Goal: Check status: Check status

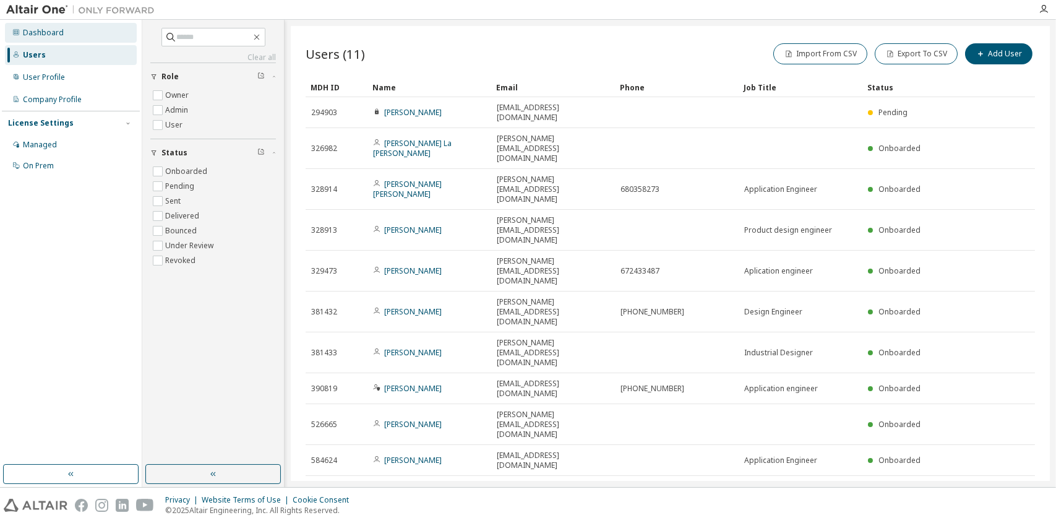
click at [46, 37] on div "Dashboard" at bounding box center [43, 33] width 41 height 10
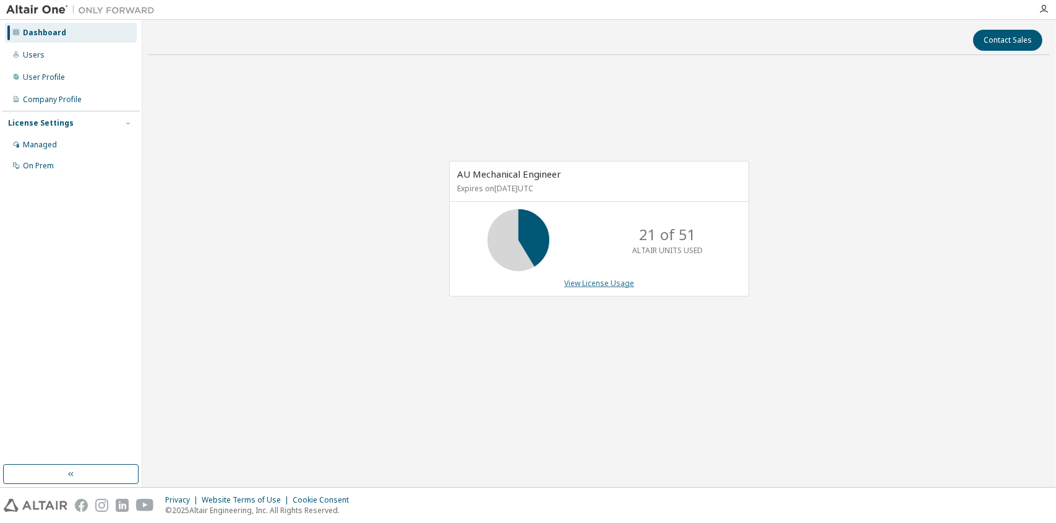
click at [616, 282] on link "View License Usage" at bounding box center [599, 283] width 70 height 11
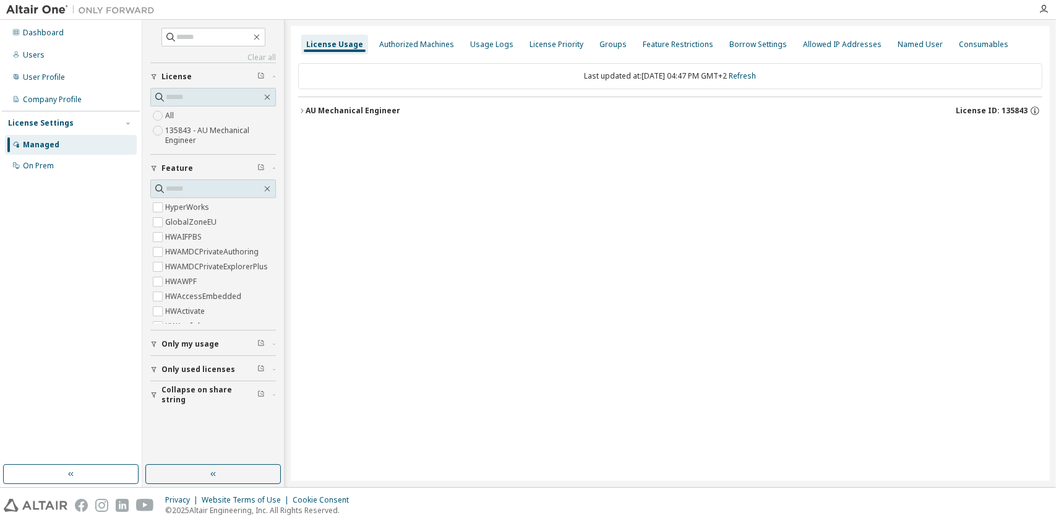
click at [400, 100] on button "AU Mechanical Engineer License ID: 135843" at bounding box center [670, 110] width 744 height 27
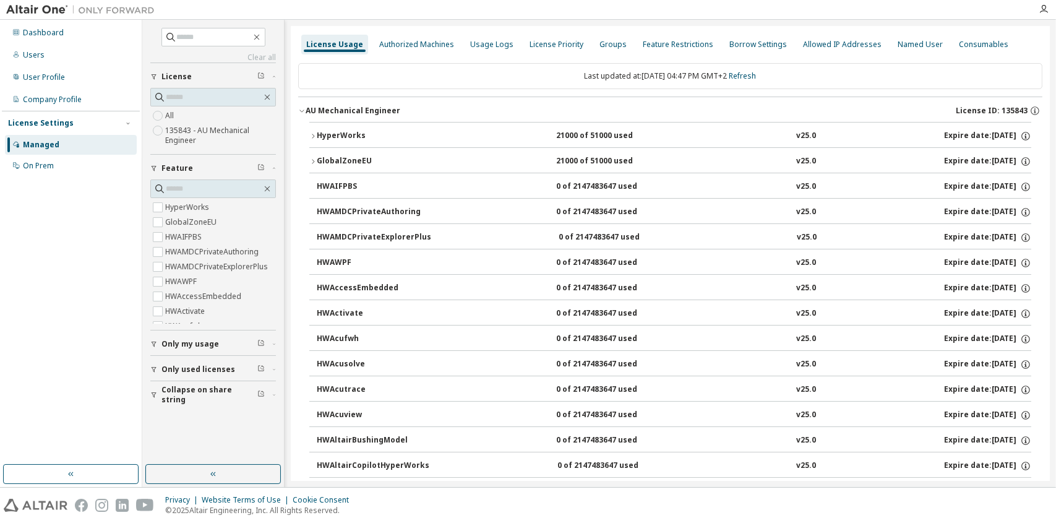
click at [375, 135] on div "HyperWorks" at bounding box center [372, 136] width 111 height 11
